Goal: Transaction & Acquisition: Purchase product/service

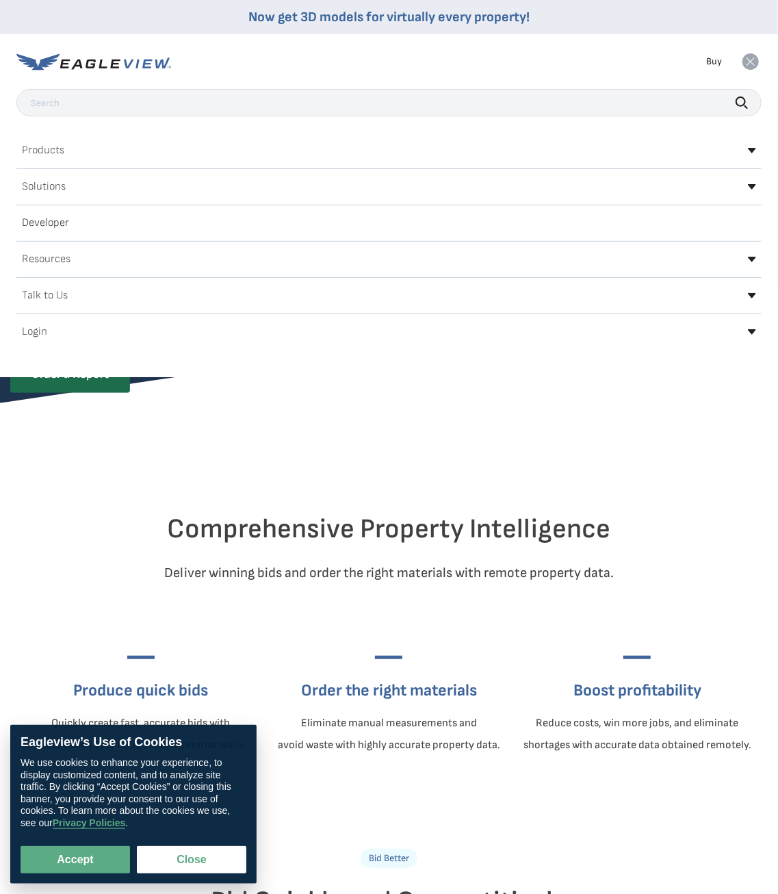
click at [29, 329] on h2 "Login" at bounding box center [34, 332] width 25 height 11
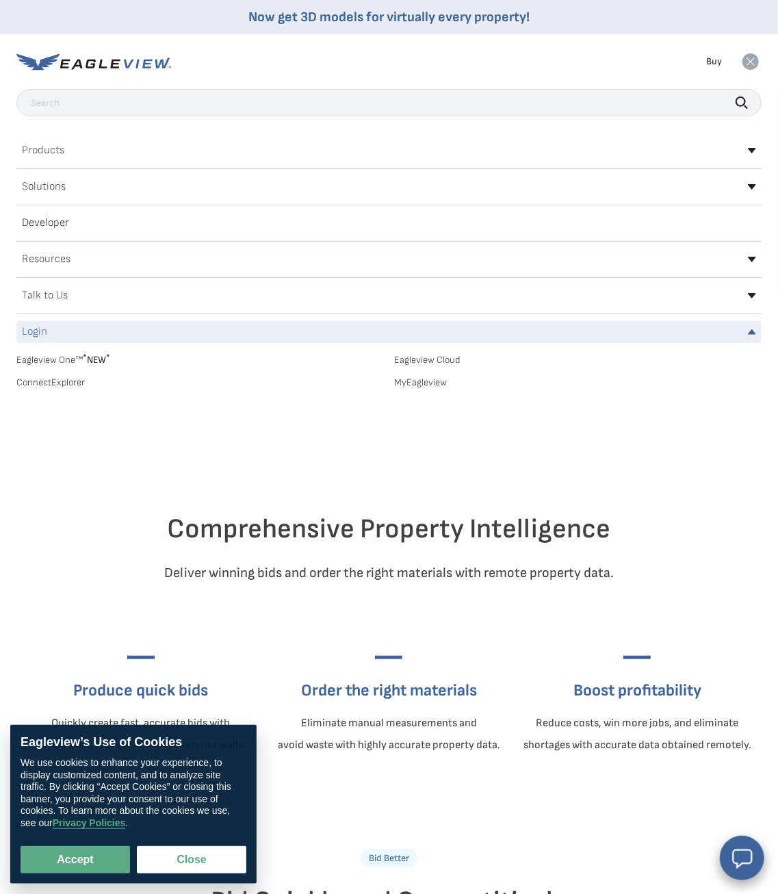
click at [426, 384] on link "MyEagleview" at bounding box center [579, 382] width 368 height 12
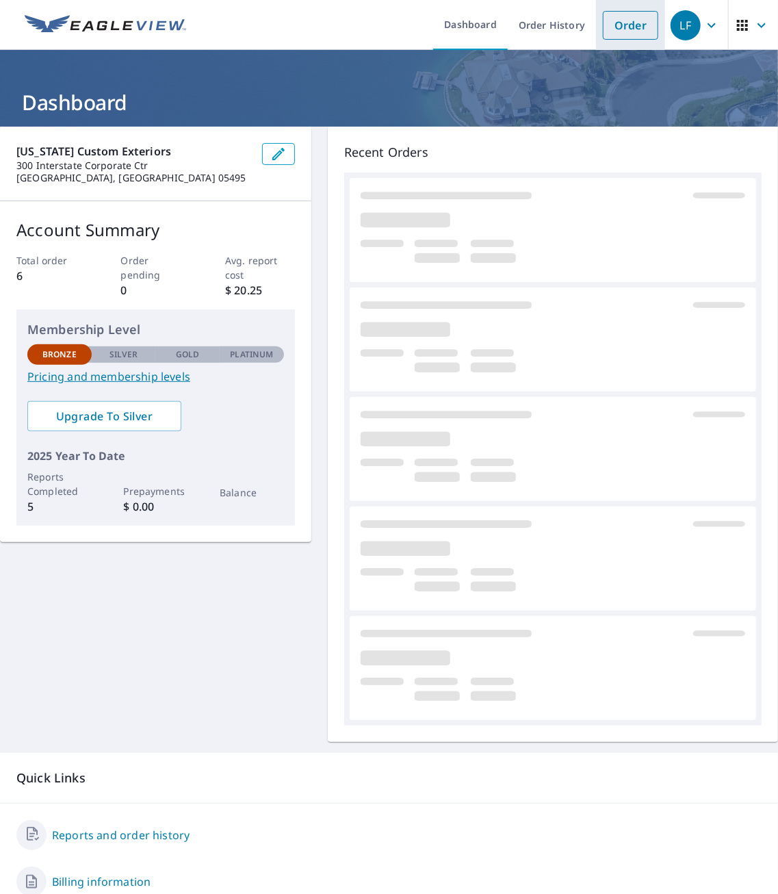
click at [617, 31] on link "Order" at bounding box center [630, 25] width 55 height 29
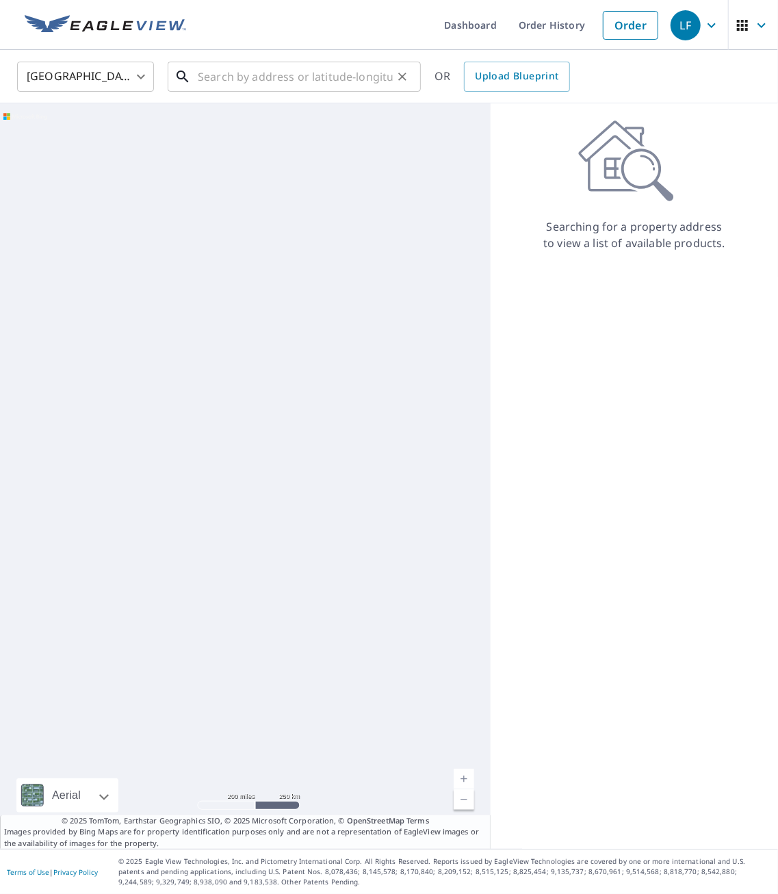
click at [294, 84] on input "text" at bounding box center [295, 76] width 195 height 38
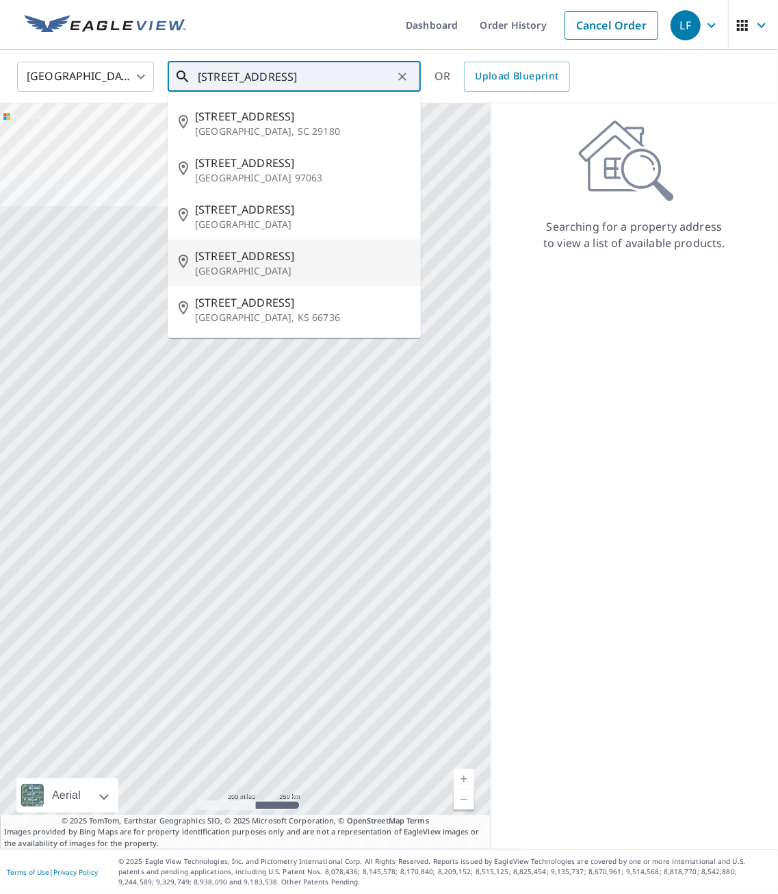
click at [258, 265] on p "[GEOGRAPHIC_DATA]" at bounding box center [302, 271] width 215 height 14
type input "[STREET_ADDRESS]"
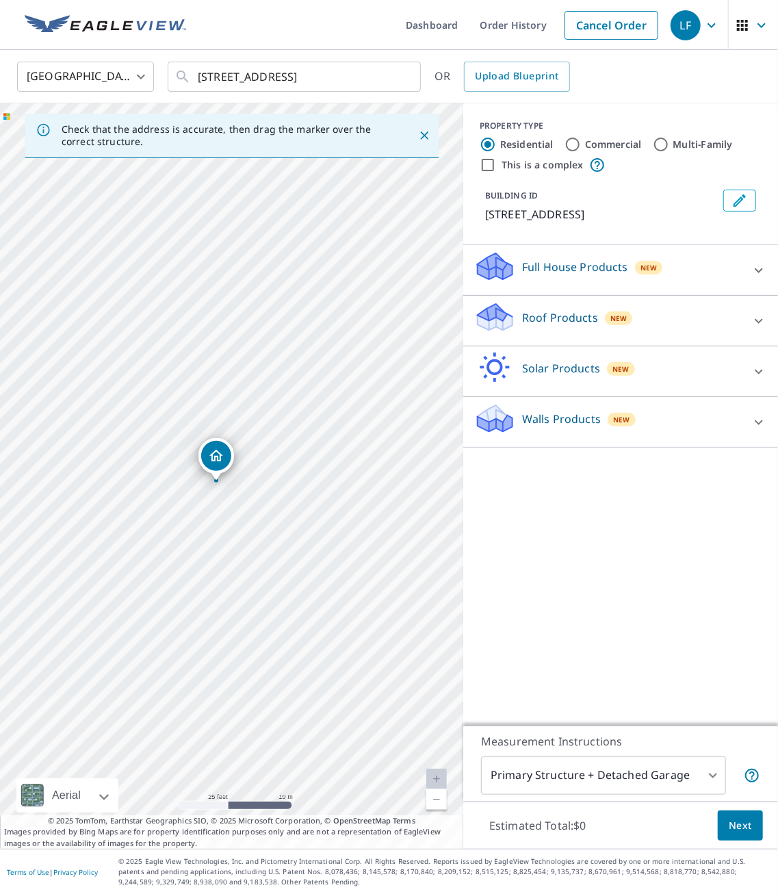
click at [564, 320] on div "Roof Products New" at bounding box center [608, 320] width 268 height 39
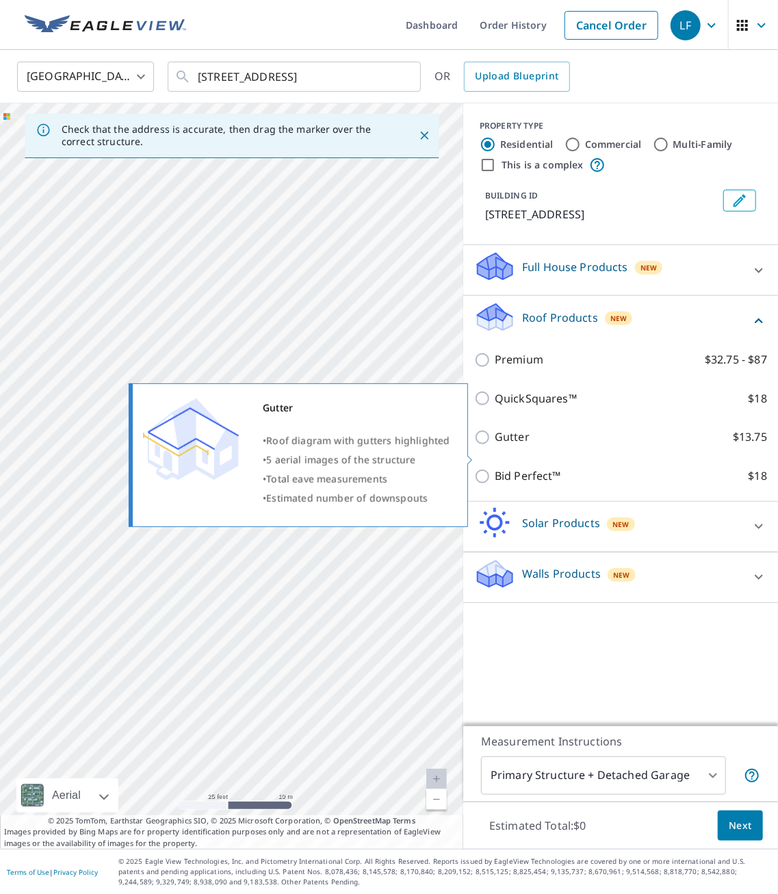
click at [484, 446] on input "Gutter $13.75" at bounding box center [484, 437] width 21 height 16
checkbox input "true"
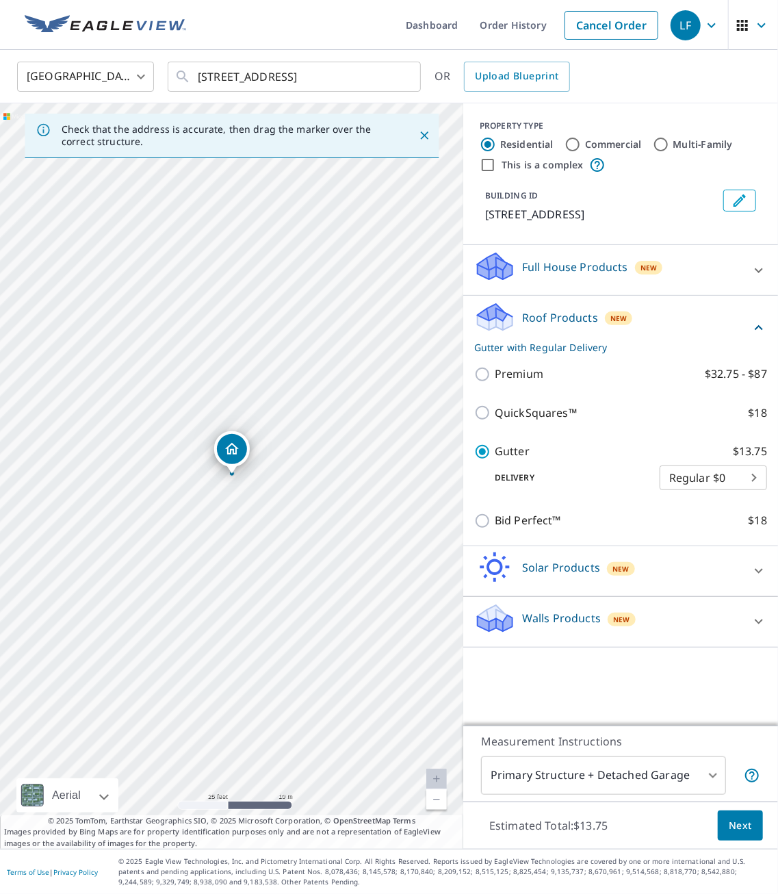
click at [740, 836] on button "Next" at bounding box center [740, 825] width 45 height 31
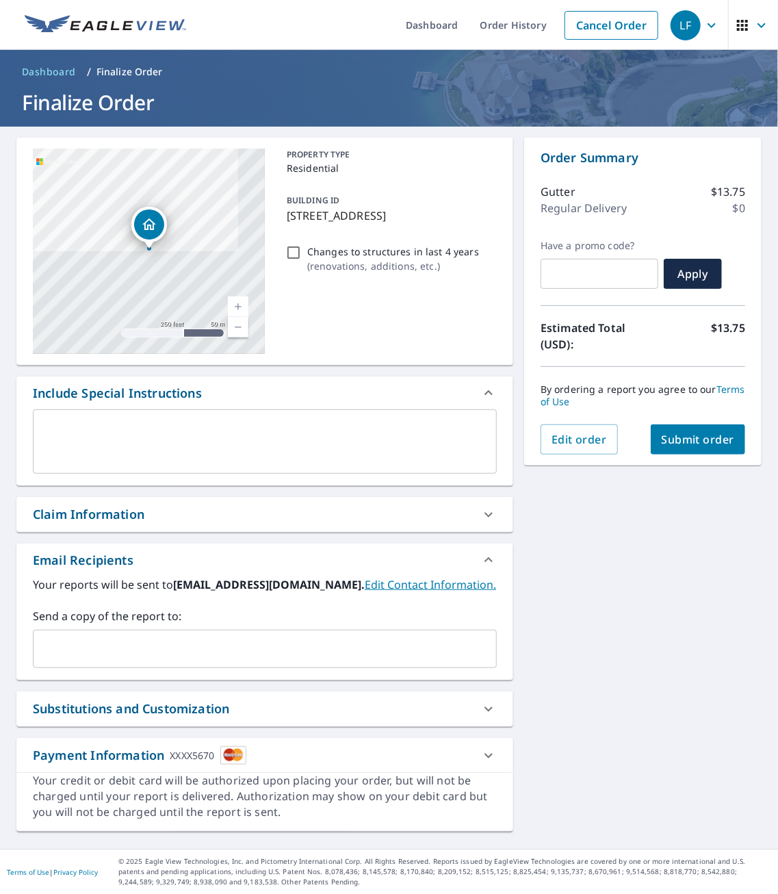
click at [251, 662] on input "text" at bounding box center [254, 649] width 431 height 26
click at [707, 440] on span "Submit order" at bounding box center [698, 439] width 73 height 15
